Goal: Task Accomplishment & Management: Use online tool/utility

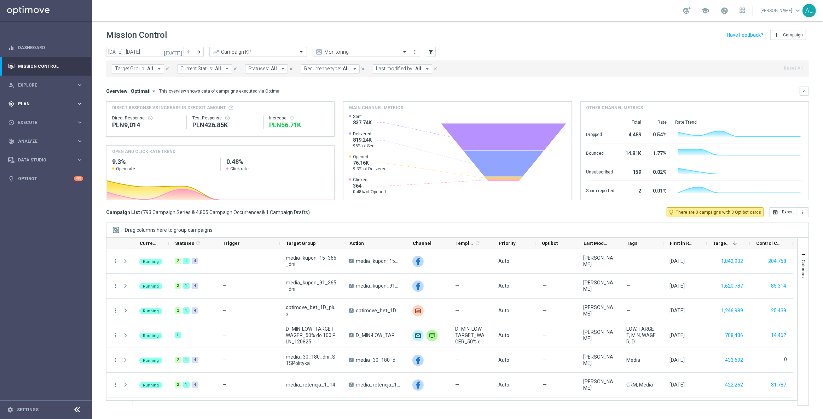
click at [33, 106] on span "Plan" at bounding box center [47, 104] width 58 height 4
click at [23, 118] on link "Target Groups" at bounding box center [45, 119] width 55 height 6
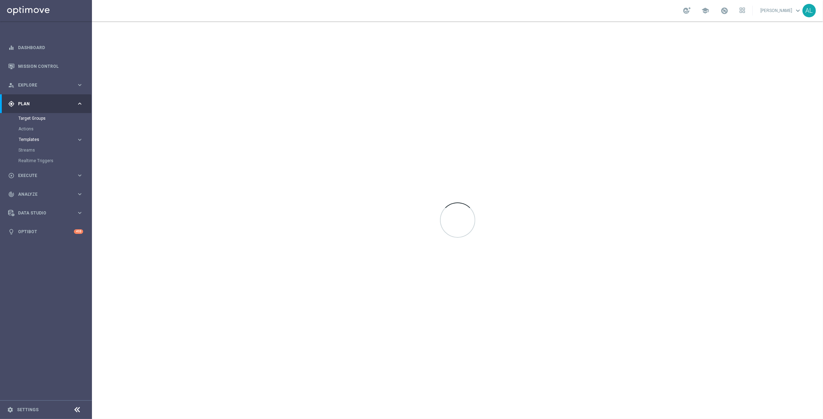
click at [28, 141] on span "Templates" at bounding box center [44, 140] width 51 height 4
click at [34, 146] on div "Optimail" at bounding box center [56, 150] width 69 height 11
click at [32, 150] on link "Optimail" at bounding box center [48, 150] width 52 height 6
click at [32, 152] on link "Optimail" at bounding box center [48, 150] width 52 height 6
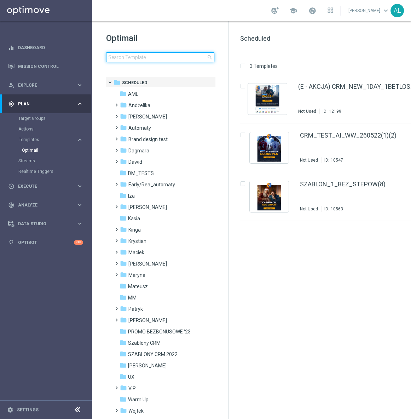
click at [138, 58] on input at bounding box center [160, 57] width 108 height 10
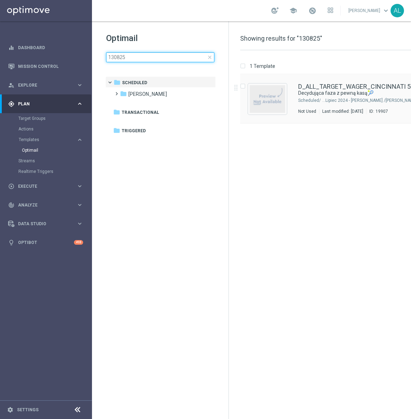
type input "130825"
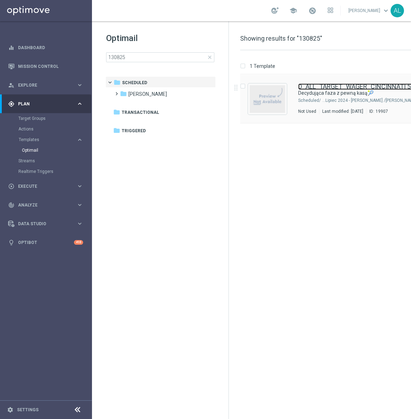
click at [323, 88] on link "D_ALL_TARGET_WAGER_CINCINNATI 50% do 300 PLN_ 130825" at bounding box center [357, 86] width 119 height 6
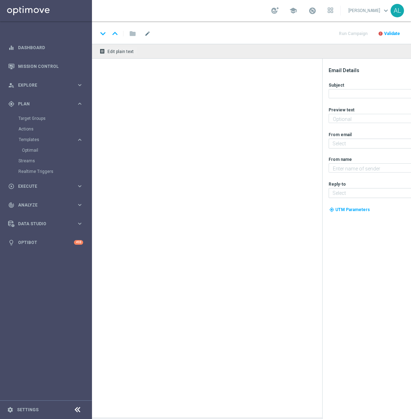
type textarea "Graj i zgarnij nawet 300 zł ekstra! 💸"
type textarea "STS"
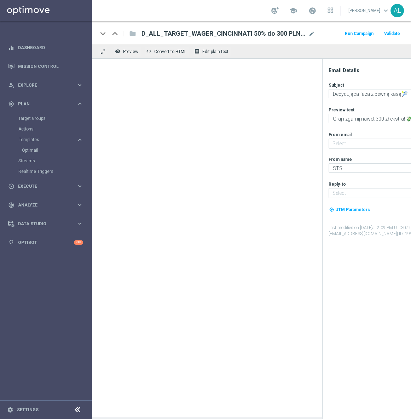
type input "[EMAIL_ADDRESS][DOMAIN_NAME]"
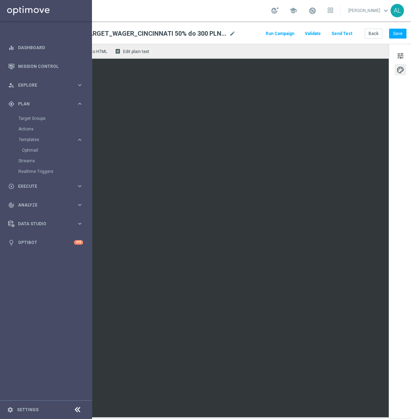
scroll to position [0, 85]
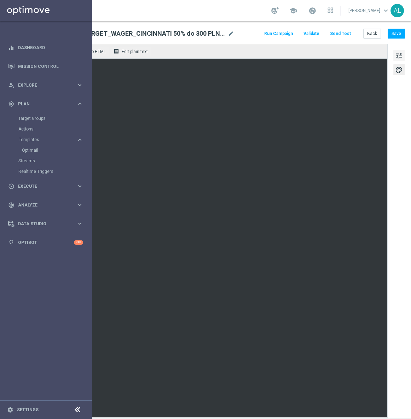
click at [395, 53] on span "tune" at bounding box center [399, 55] width 8 height 9
click at [396, 59] on span "tune" at bounding box center [399, 55] width 8 height 9
click at [393, 55] on button "tune" at bounding box center [398, 55] width 11 height 11
click at [228, 31] on span "mode_edit" at bounding box center [231, 33] width 6 height 6
click at [396, 57] on span "tune" at bounding box center [399, 55] width 8 height 9
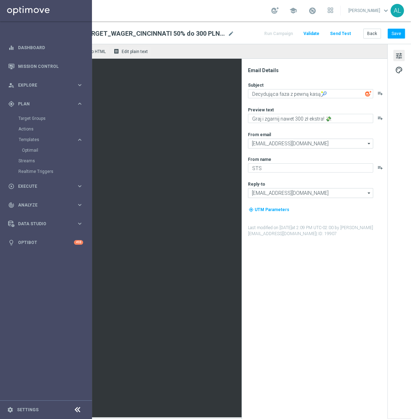
click at [282, 99] on div "Subject Decydująca faza z pewną kasą🎾 playlist_add Preview text Graj i zgarnij …" at bounding box center [317, 159] width 139 height 155
click at [286, 94] on textarea "Decydująca faza z pewną kasą🎾" at bounding box center [310, 93] width 125 height 9
click at [259, 121] on textarea "Graj i zgarnij nawet 300 zł ekstra! 💸" at bounding box center [310, 118] width 125 height 9
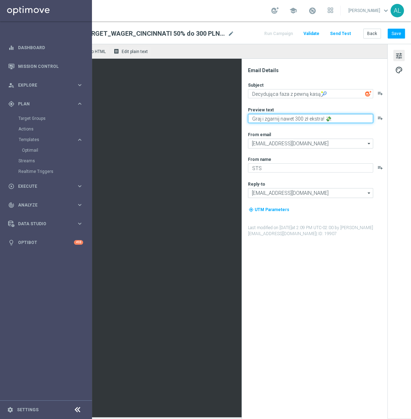
click at [259, 121] on textarea "Graj i zgarnij nawet 300 zł ekstra! 💸" at bounding box center [310, 118] width 125 height 9
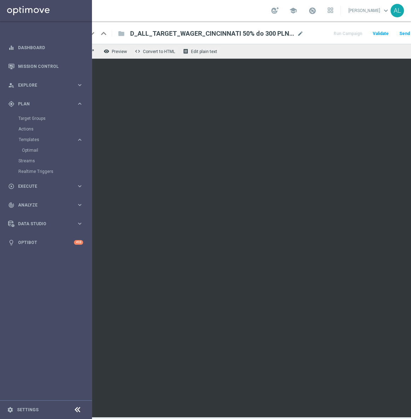
scroll to position [0, 0]
click at [204, 37] on span "D_ALL_TARGET_WAGER_CINCINNATI 50% do 300 PLN_130825" at bounding box center [223, 33] width 164 height 8
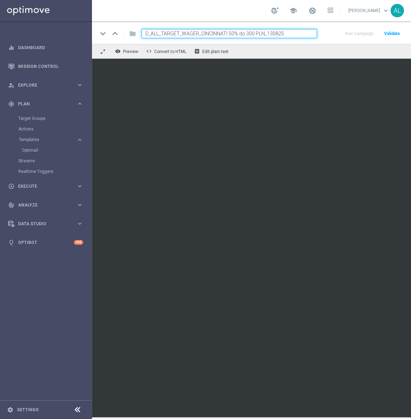
click at [204, 37] on input "D_ALL_TARGET_WAGER_CINCINNATI 50% do 300 PLN_130825" at bounding box center [228, 33] width 175 height 9
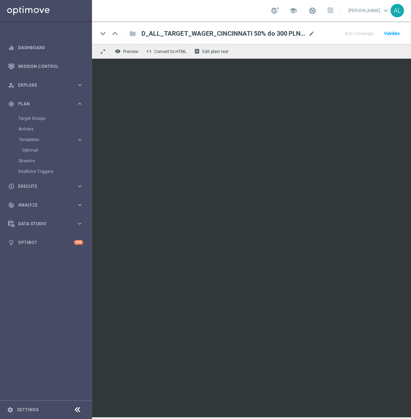
click at [219, 34] on span "D_ALL_TARGET_WAGER_CINCINNATI 50% do 300 PLN_130825" at bounding box center [223, 33] width 164 height 8
click at [0, 0] on input "D_ALL_TARGET_WAGER_CINCINNATI 50% do 300 PLN_130825" at bounding box center [0, 0] width 0 height 0
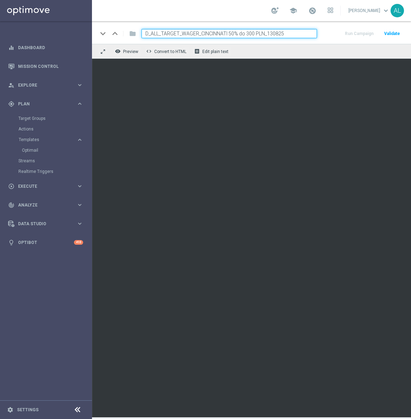
click at [219, 34] on input "D_ALL_TARGET_WAGER_CINCINNATI 50% do 300 PLN_130825" at bounding box center [228, 33] width 175 height 9
